Goal: Task Accomplishment & Management: Manage account settings

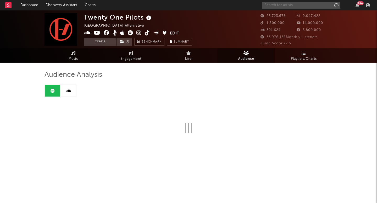
click at [292, 5] on input "text" at bounding box center [301, 5] width 78 height 7
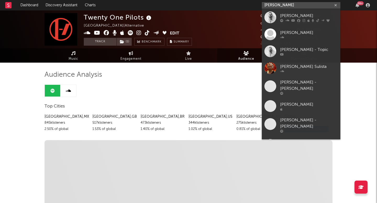
type input "[PERSON_NAME]"
click at [292, 15] on div "[PERSON_NAME]" at bounding box center [309, 16] width 58 height 6
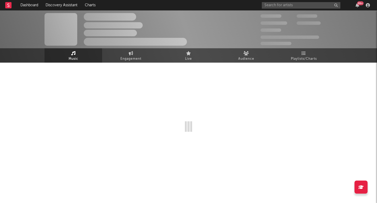
select select "6m"
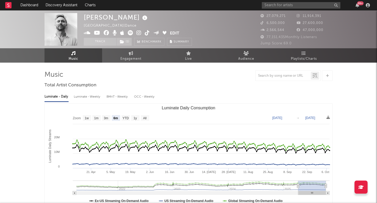
click at [174, 33] on button "Edit" at bounding box center [174, 33] width 9 height 7
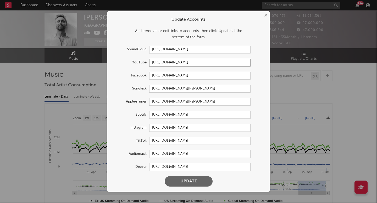
drag, startPoint x: 206, startPoint y: 63, endPoint x: 147, endPoint y: 63, distance: 58.9
click at [148, 63] on div "YouTube [URL][DOMAIN_NAME]" at bounding box center [181, 63] width 138 height 8
drag, startPoint x: 219, startPoint y: 76, endPoint x: 141, endPoint y: 75, distance: 78.5
click at [141, 75] on div "Facebook [URL][DOMAIN_NAME]" at bounding box center [181, 76] width 138 height 8
drag, startPoint x: 151, startPoint y: 127, endPoint x: 231, endPoint y: 128, distance: 80.6
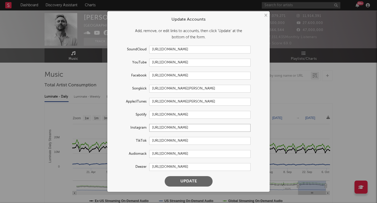
click at [231, 128] on input "[URL][DOMAIN_NAME]" at bounding box center [199, 128] width 101 height 8
drag, startPoint x: 156, startPoint y: 141, endPoint x: 246, endPoint y: 144, distance: 90.3
click at [247, 144] on input "[URL][DOMAIN_NAME]" at bounding box center [199, 141] width 101 height 8
click at [192, 182] on button "Update" at bounding box center [189, 182] width 48 height 10
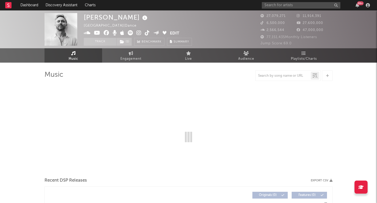
select select "6m"
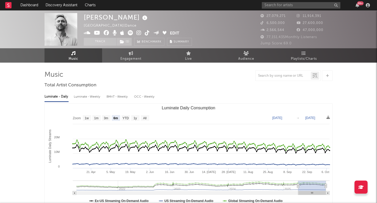
click at [240, 74] on div at bounding box center [188, 76] width 288 height 10
